Goal: Task Accomplishment & Management: Complete application form

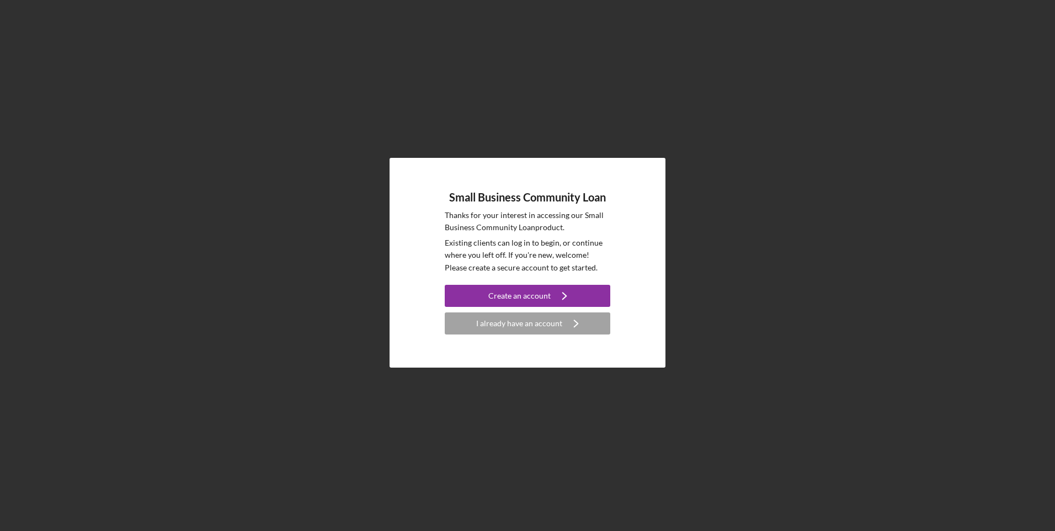
click at [515, 327] on div "I already have an account" at bounding box center [519, 323] width 86 height 22
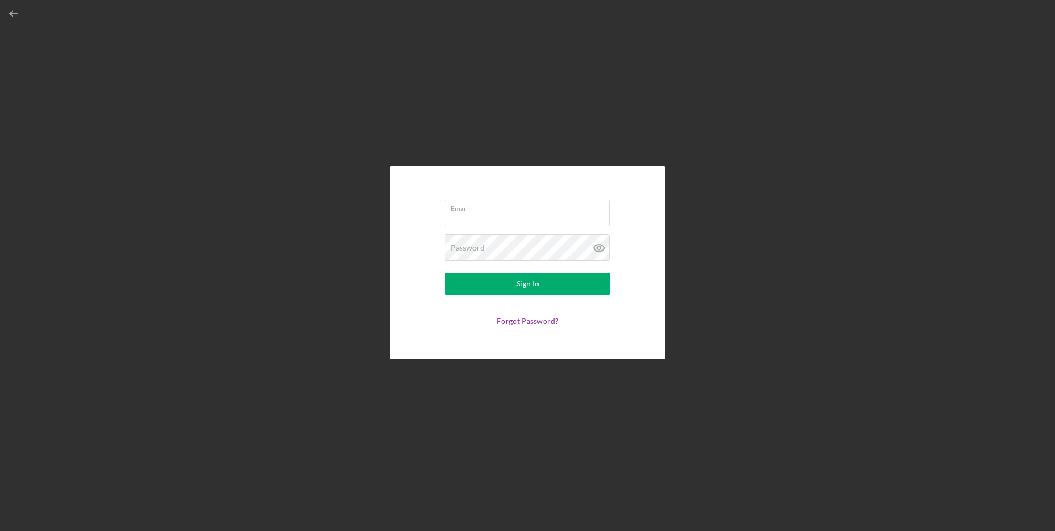
type input "[EMAIL_ADDRESS][DOMAIN_NAME]"
click at [510, 284] on button "Sign In" at bounding box center [527, 283] width 165 height 22
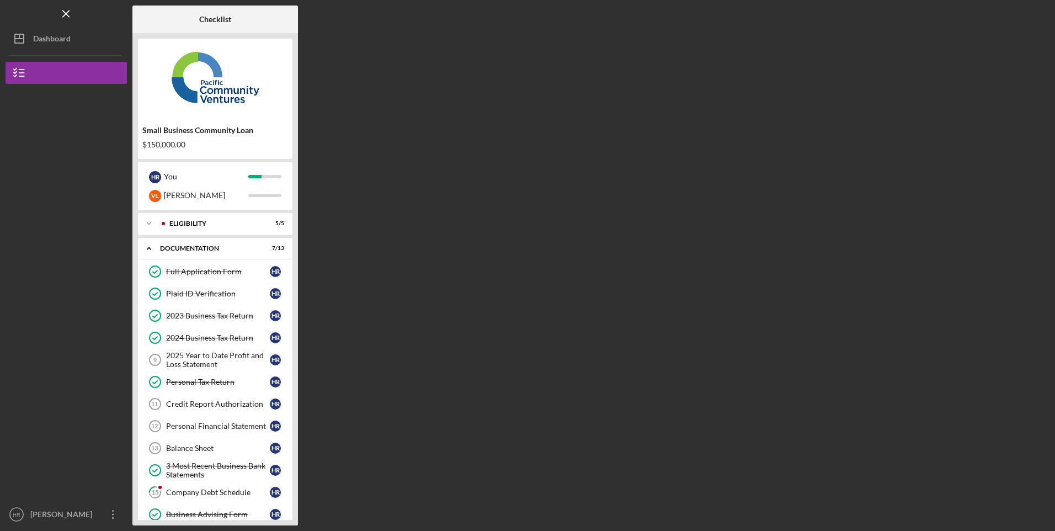
click at [186, 223] on div "Eligibility" at bounding box center [212, 223] width 87 height 7
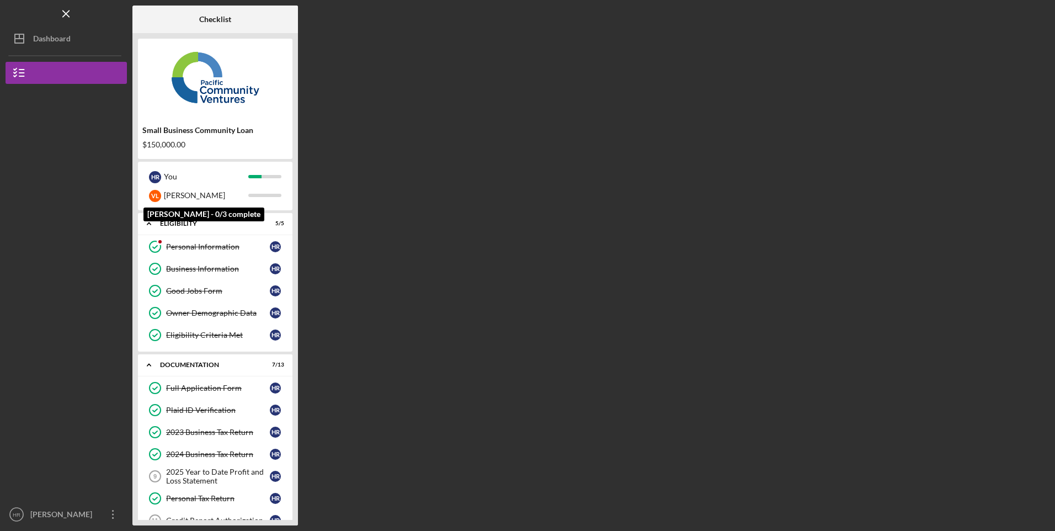
click at [187, 196] on div "[PERSON_NAME]" at bounding box center [206, 195] width 84 height 19
click at [169, 173] on div "You" at bounding box center [206, 176] width 84 height 19
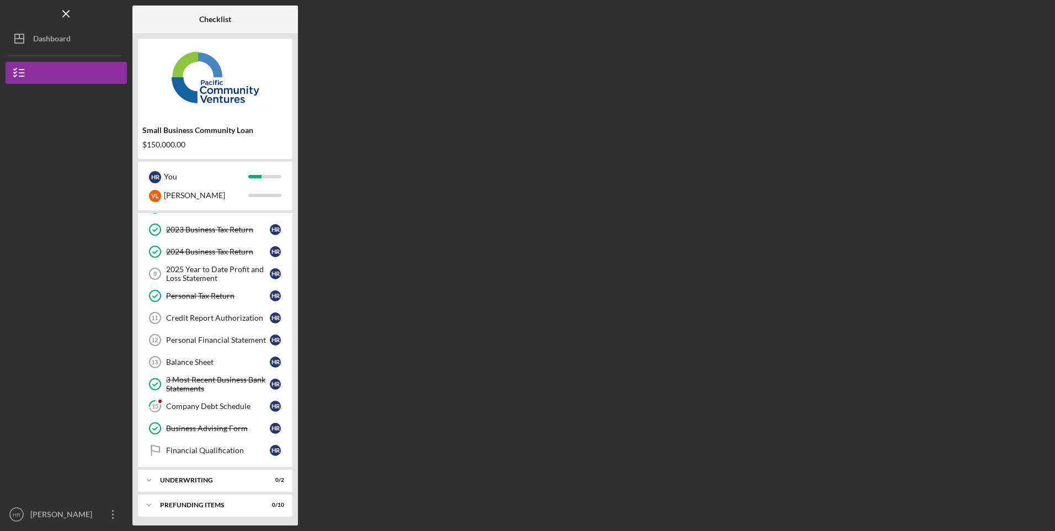
scroll to position [205, 0]
click at [200, 403] on div "Company Debt Schedule" at bounding box center [218, 403] width 104 height 9
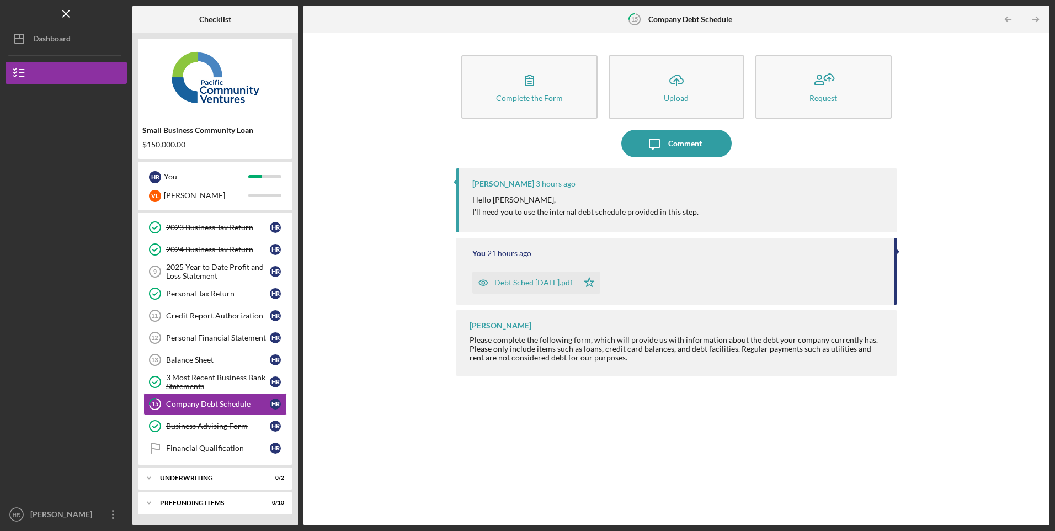
click at [210, 340] on div "Personal Financial Statement" at bounding box center [218, 337] width 104 height 9
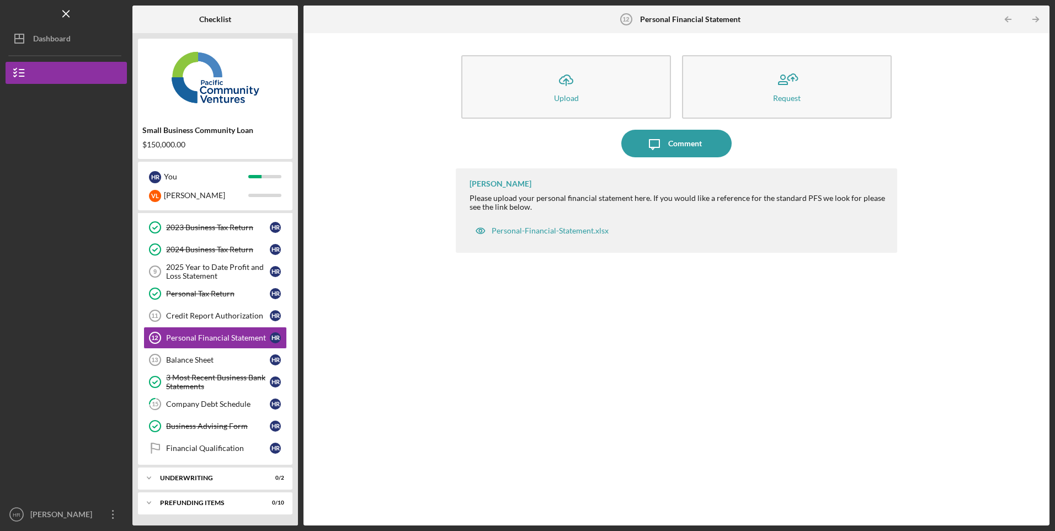
click at [560, 229] on div "Personal-Financial-Statement.xlsx" at bounding box center [549, 230] width 117 height 9
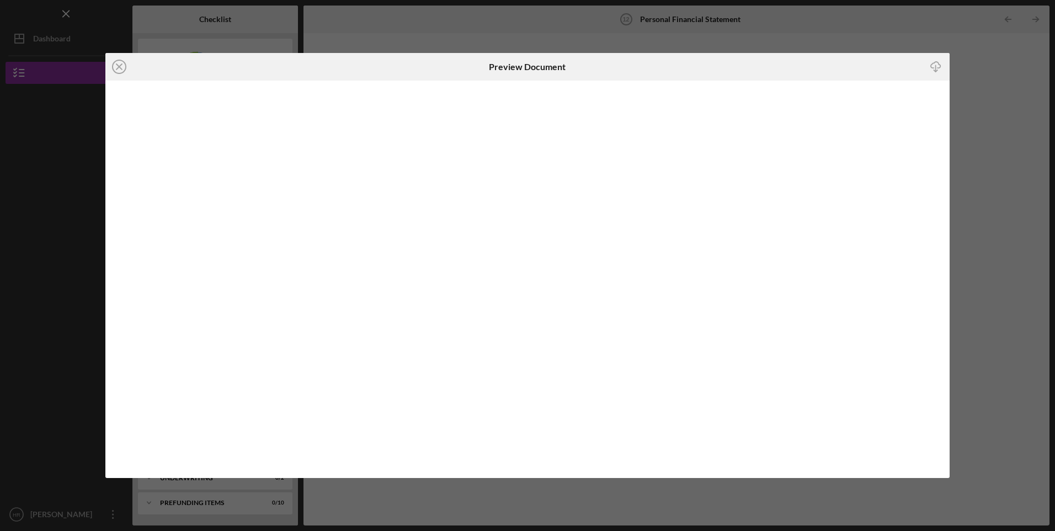
click at [937, 68] on icon "Icon/Download" at bounding box center [935, 67] width 25 height 25
click at [119, 67] on line at bounding box center [119, 67] width 6 height 6
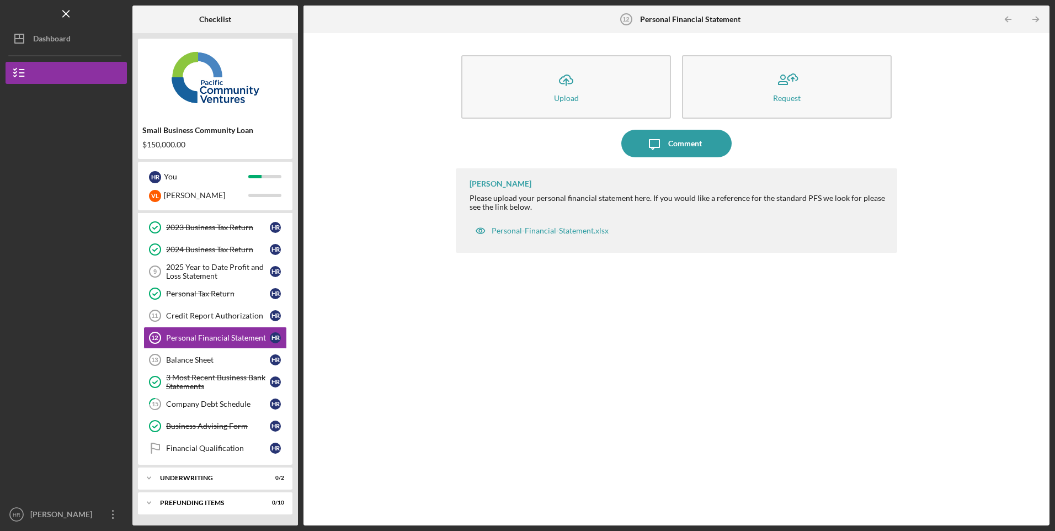
click at [197, 317] on div "Credit Report Authorization" at bounding box center [218, 315] width 104 height 9
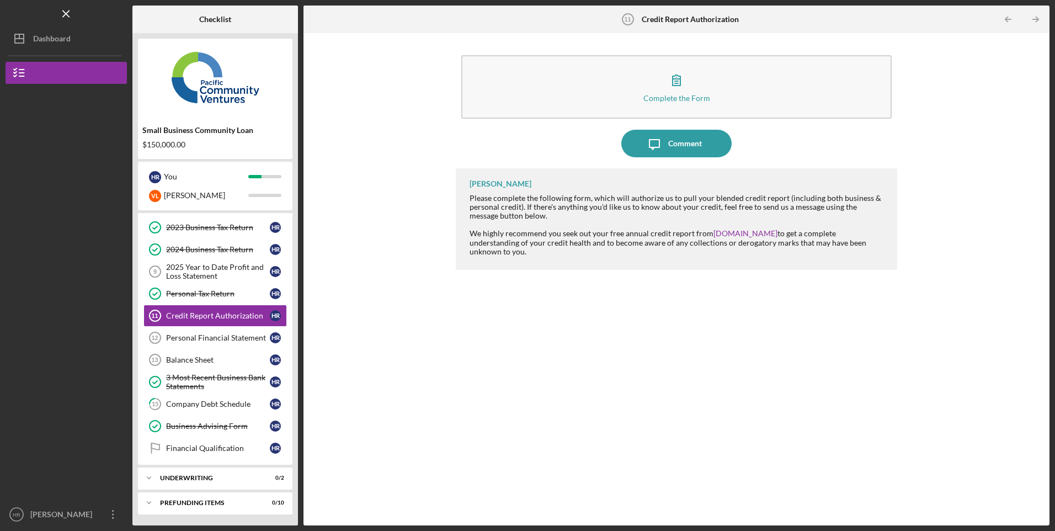
click at [641, 89] on button "Complete the Form Form" at bounding box center [676, 86] width 430 height 63
click at [218, 341] on div "Personal Financial Statement" at bounding box center [218, 337] width 104 height 9
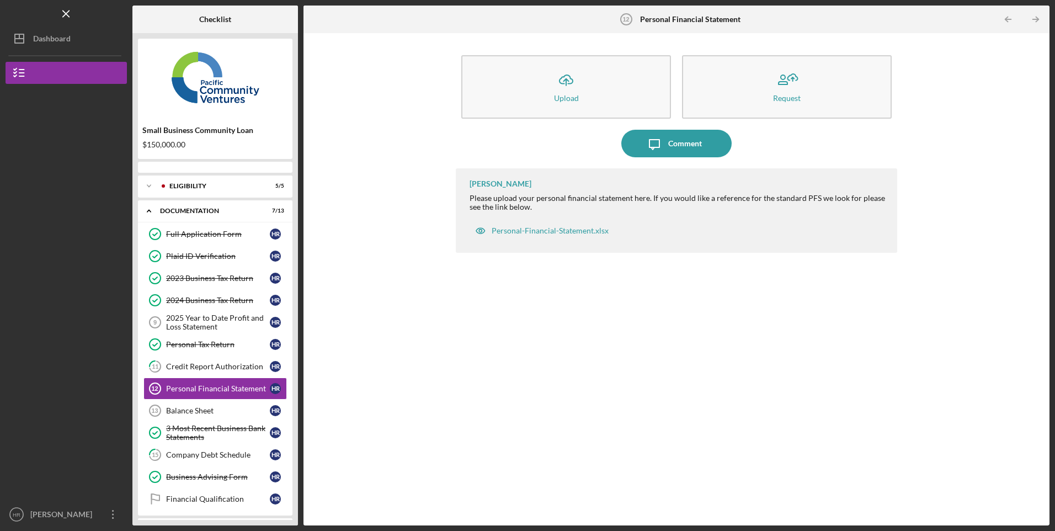
scroll to position [41, 0]
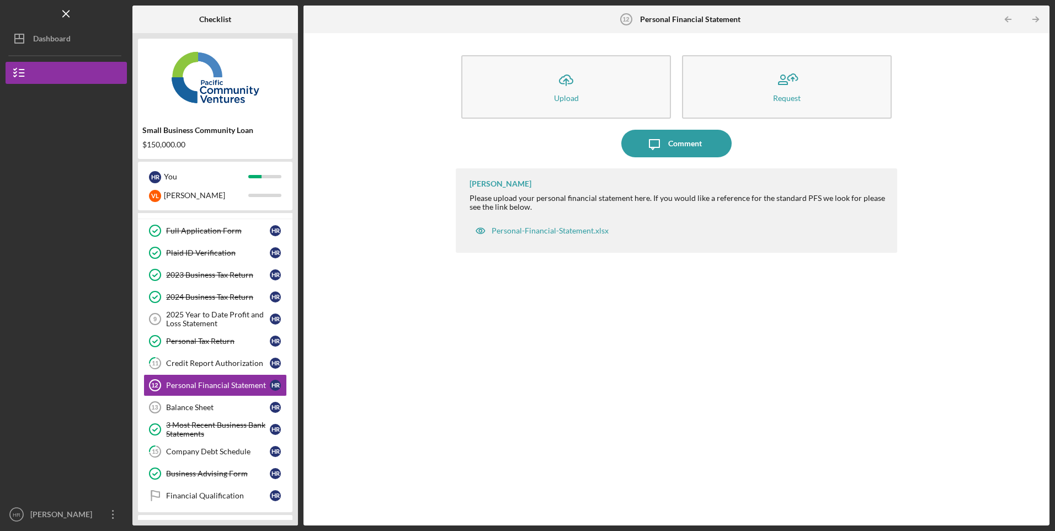
click at [211, 373] on link "11 Credit Report Authorization H R" at bounding box center [214, 363] width 143 height 22
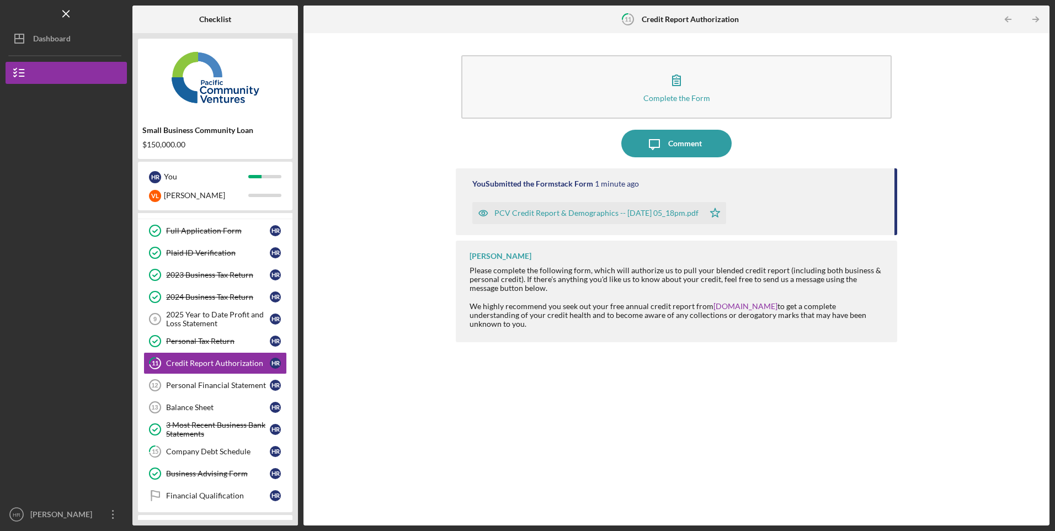
click at [220, 446] on link "15 Company Debt Schedule H R" at bounding box center [214, 451] width 143 height 22
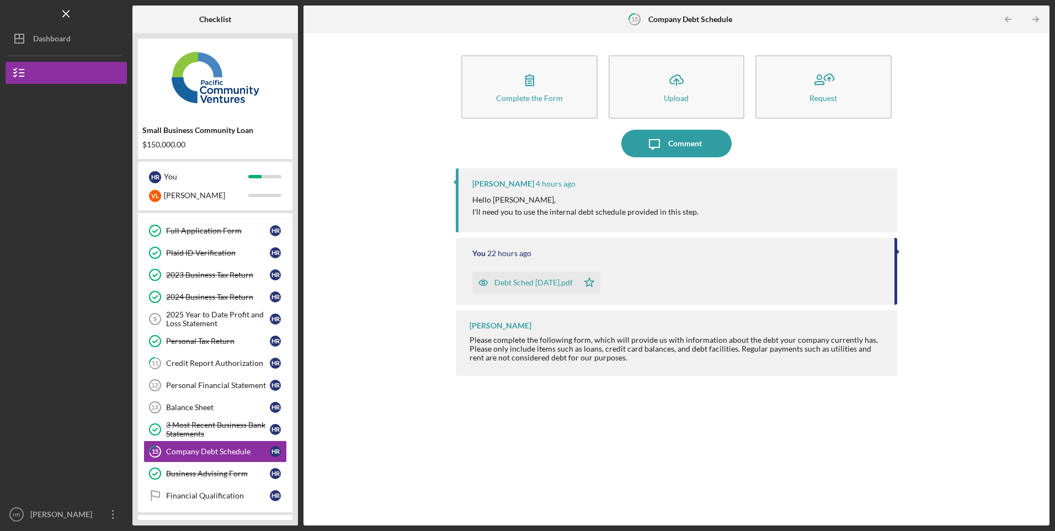
click at [559, 281] on div "Debt Sched [DATE].pdf" at bounding box center [533, 282] width 78 height 9
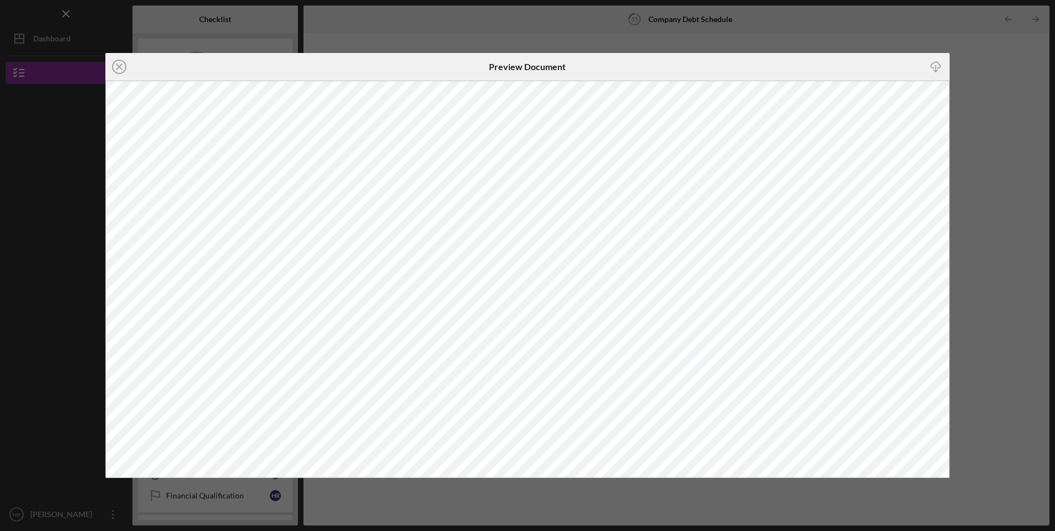
click at [119, 63] on icon "Icon/Close" at bounding box center [119, 67] width 28 height 28
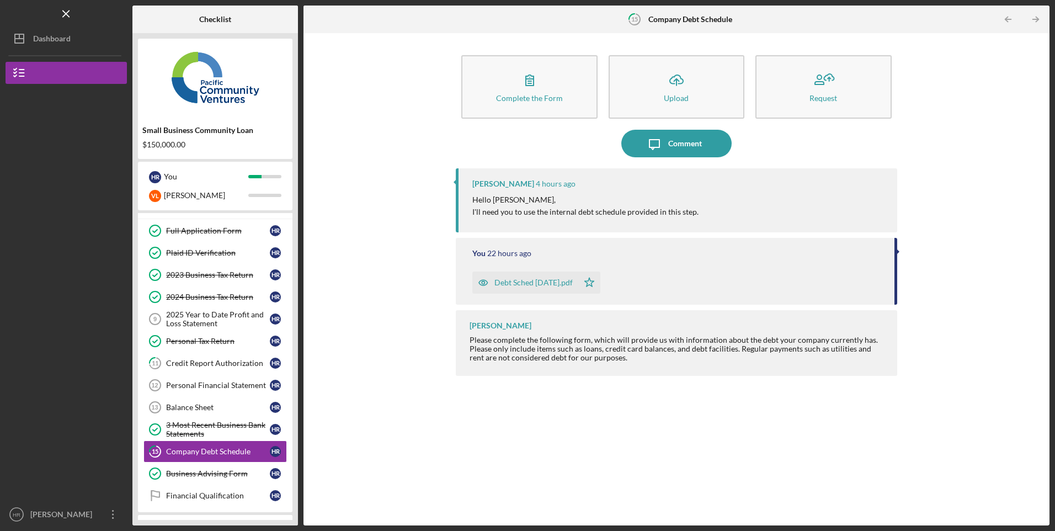
click at [541, 95] on div "Complete the Form" at bounding box center [529, 98] width 67 height 8
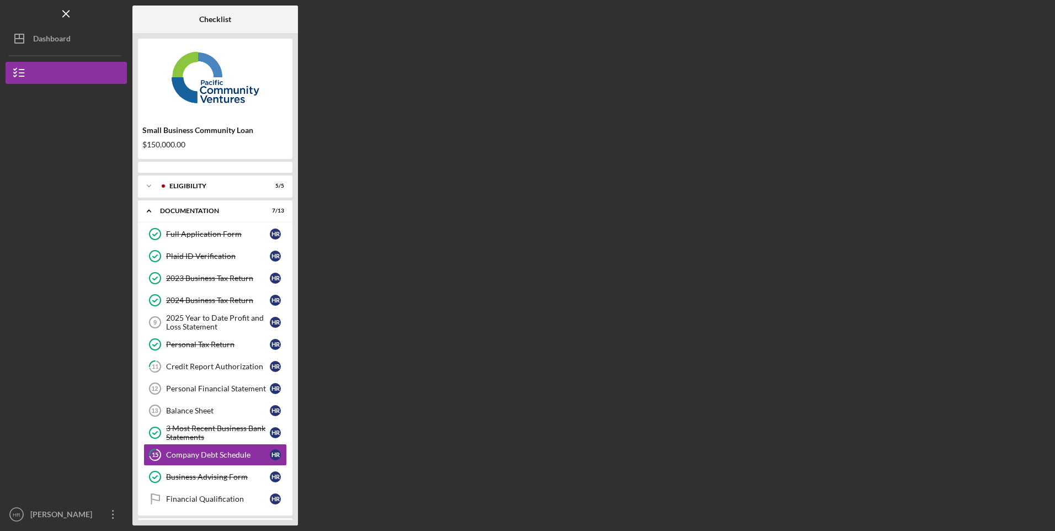
scroll to position [51, 0]
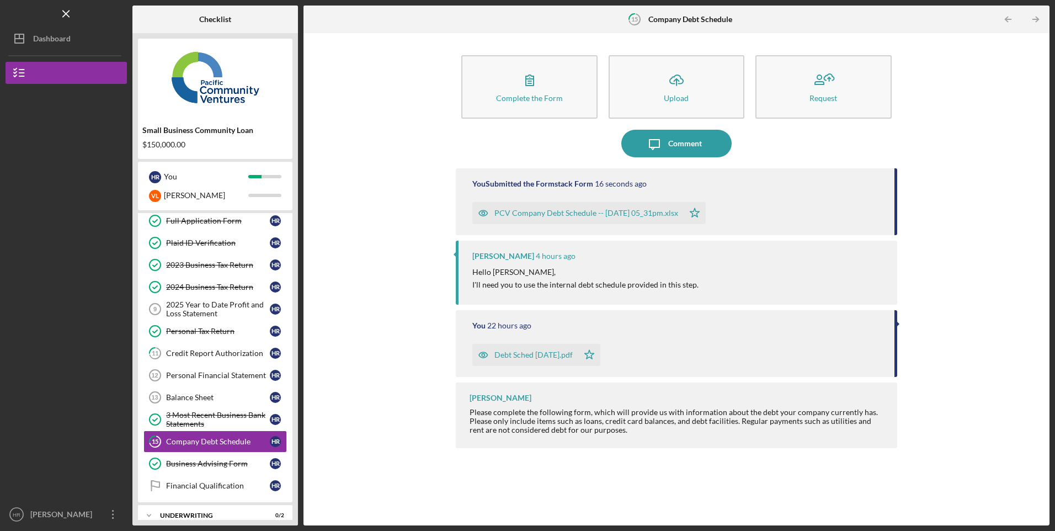
click at [701, 146] on button "Icon/Message Comment" at bounding box center [676, 144] width 110 height 28
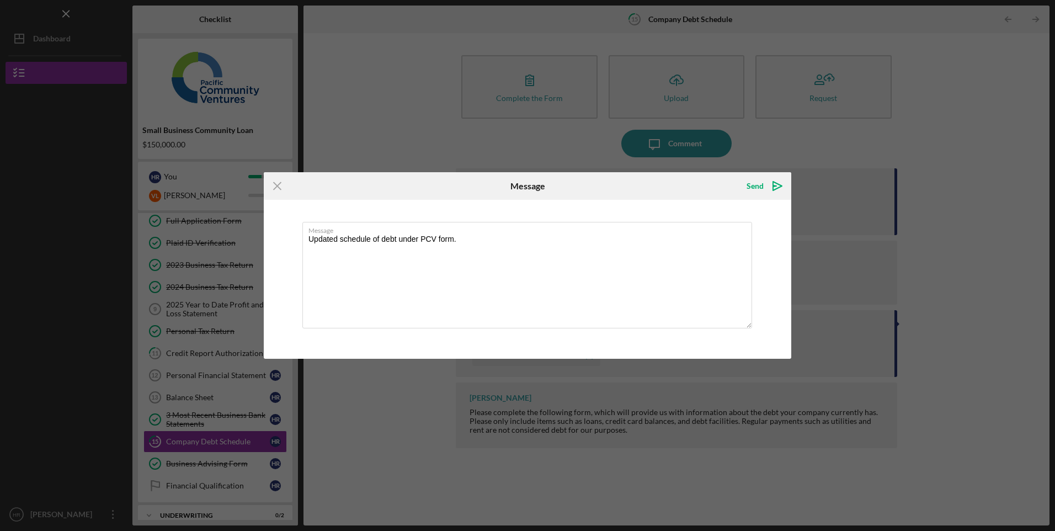
type textarea "Updated schedule of debt under PCV form."
click at [757, 180] on div "Send" at bounding box center [754, 186] width 17 height 22
